Goal: Find specific page/section: Find specific page/section

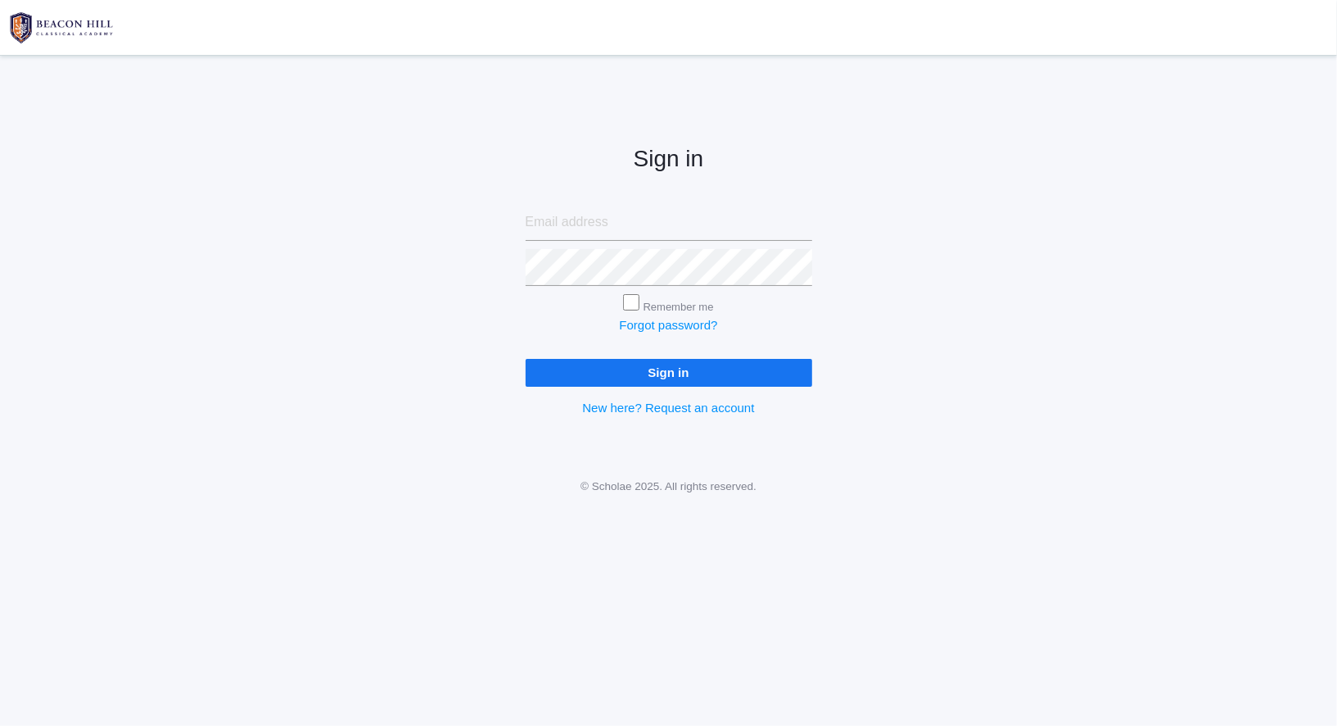
type input "curcindakae@gmail.com"
click at [615, 370] on input "Sign in" at bounding box center [669, 372] width 287 height 27
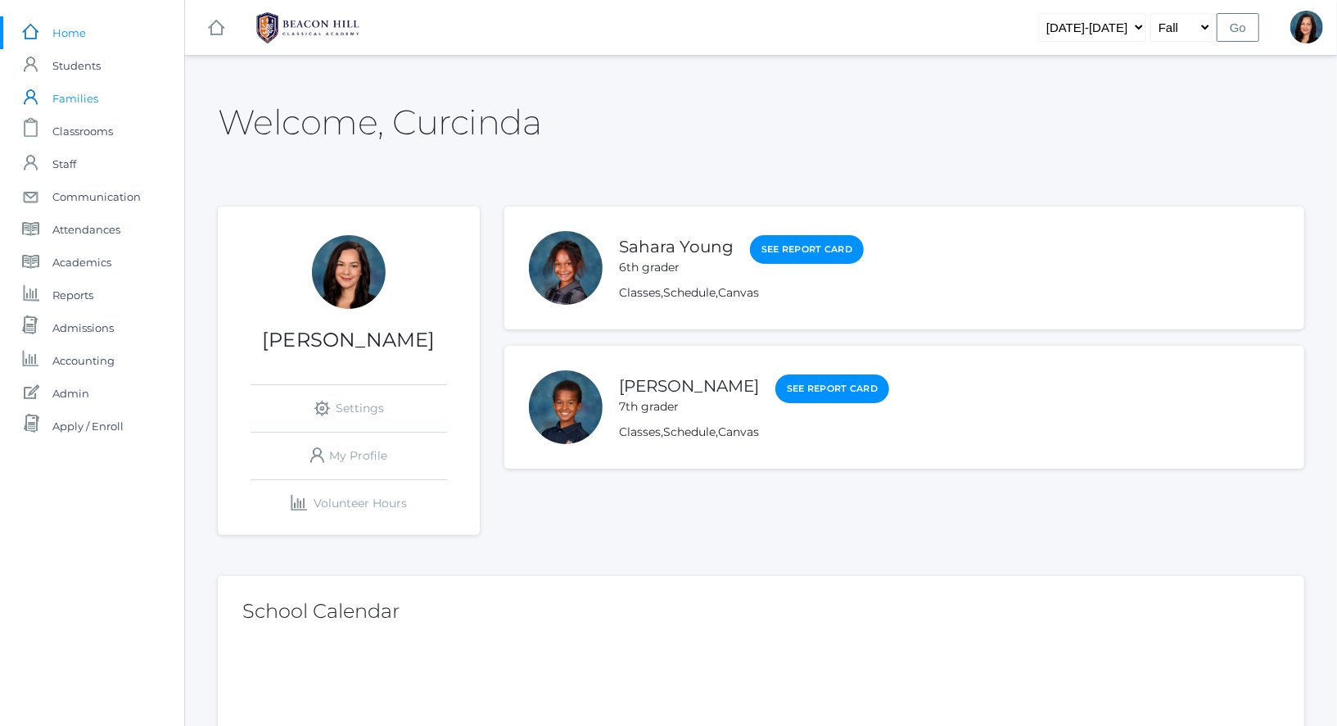
click at [80, 101] on span "Families" at bounding box center [75, 98] width 46 height 33
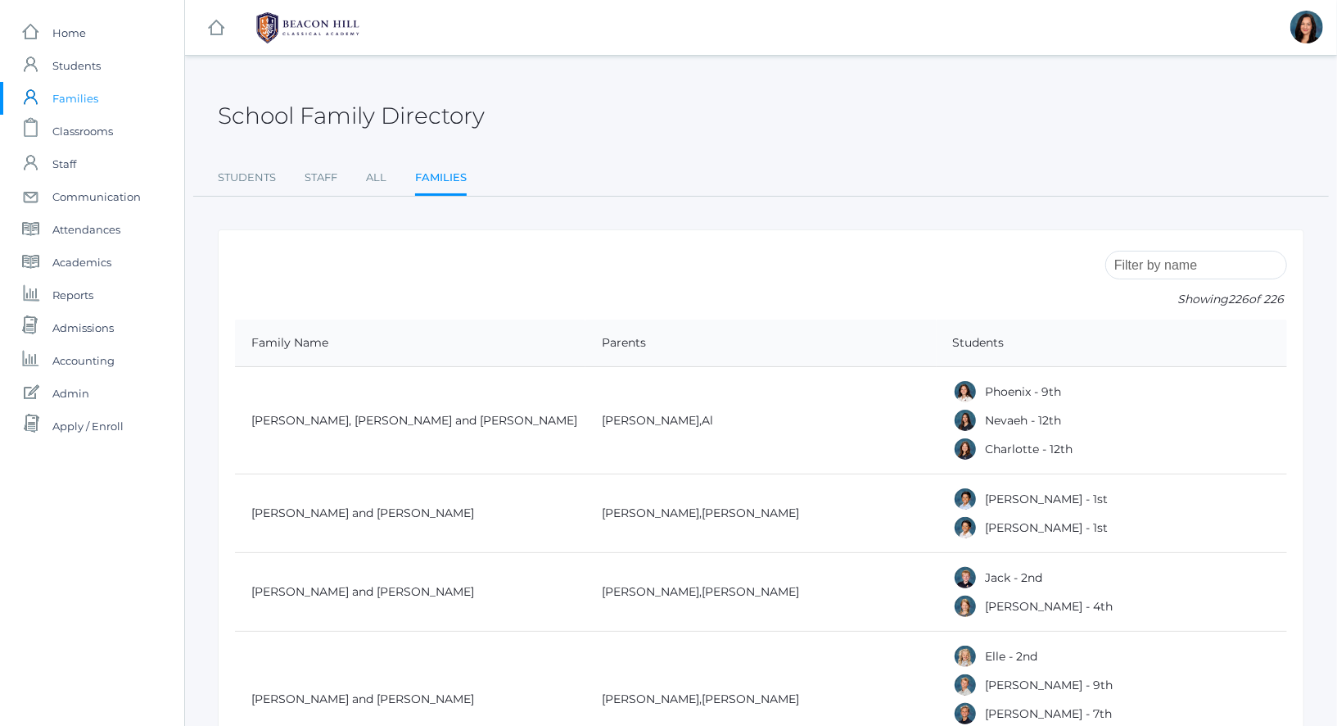
click at [1163, 270] on input "search" at bounding box center [1197, 265] width 182 height 29
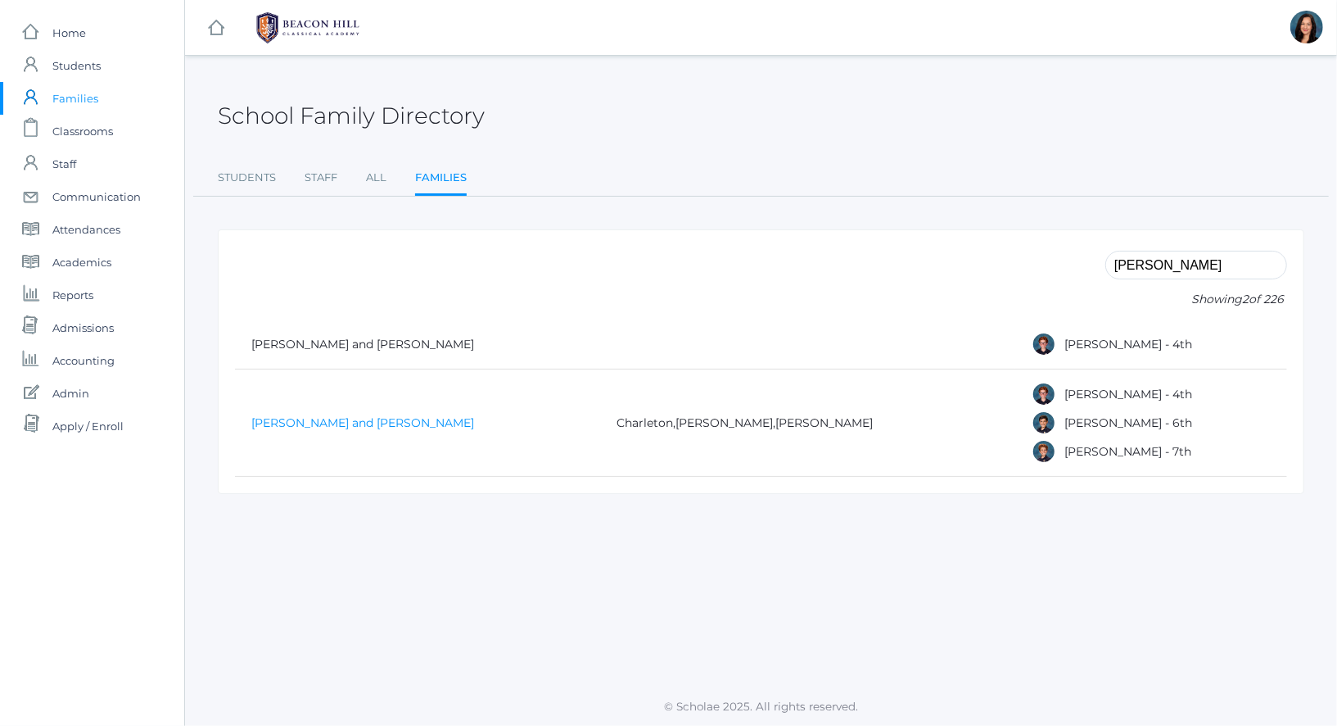
type input "[PERSON_NAME]"
click at [317, 423] on link "[PERSON_NAME] and [PERSON_NAME]" at bounding box center [362, 422] width 223 height 15
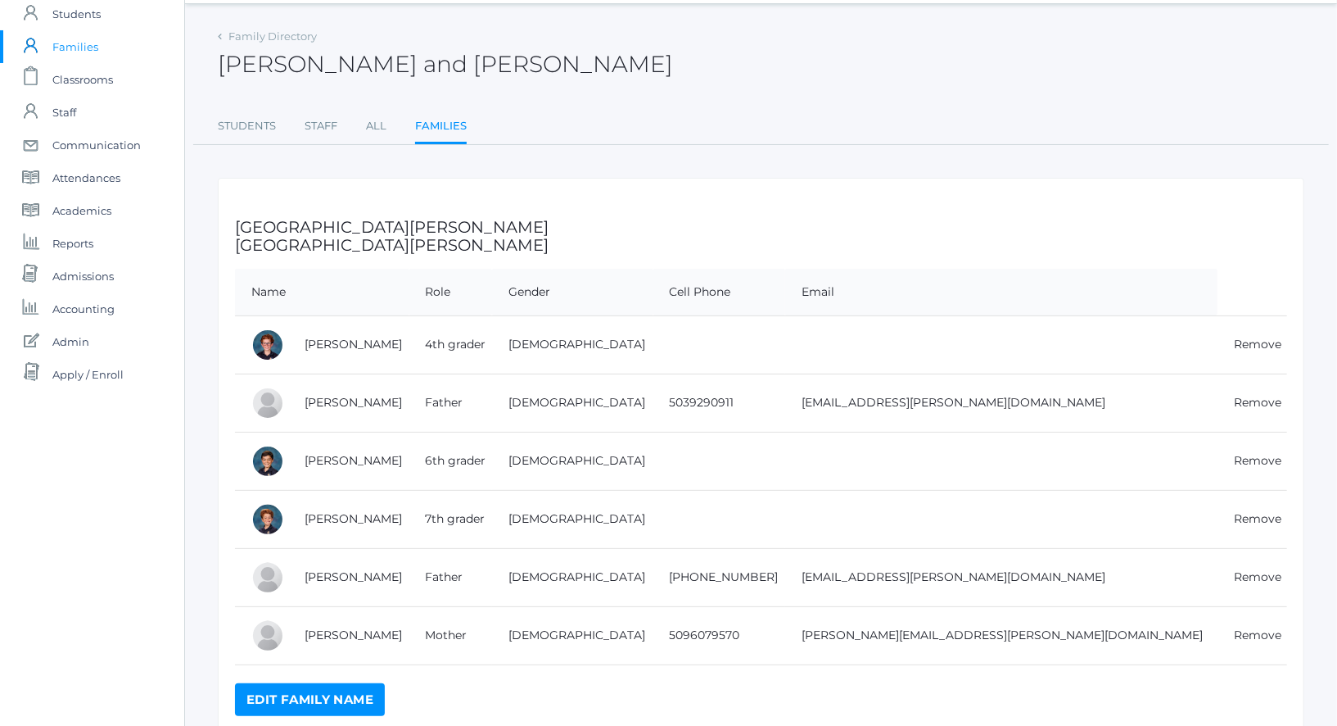
scroll to position [58, 0]
